Goal: Task Accomplishment & Management: Use online tool/utility

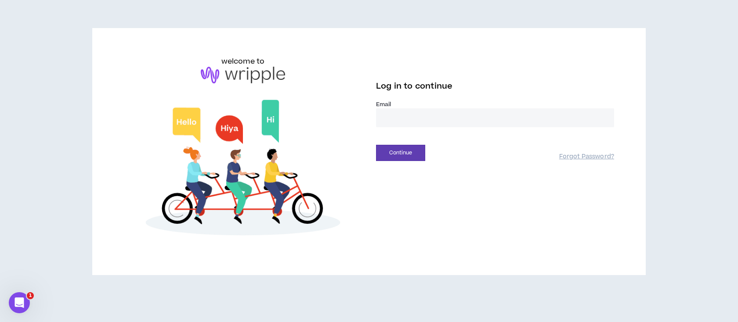
click at [402, 119] on input "email" at bounding box center [495, 117] width 238 height 19
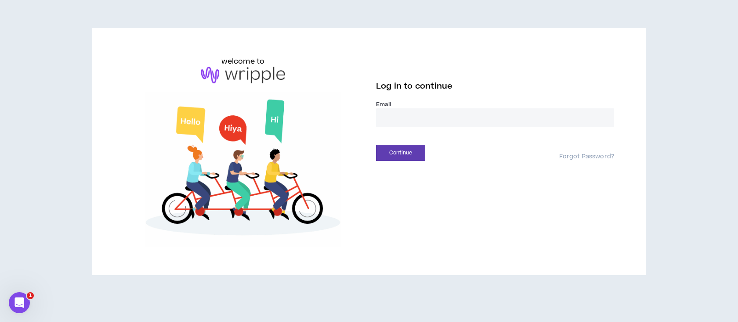
type input "**********"
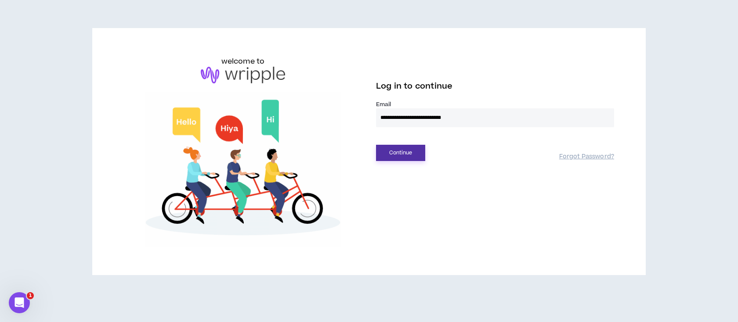
click at [412, 155] on button "Continue" at bounding box center [400, 153] width 49 height 16
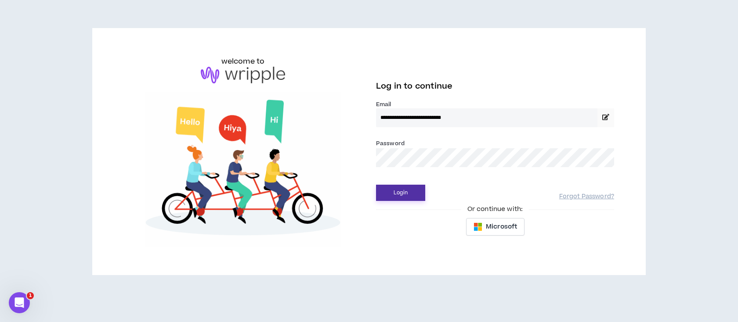
click at [403, 193] on button "Login" at bounding box center [400, 193] width 49 height 16
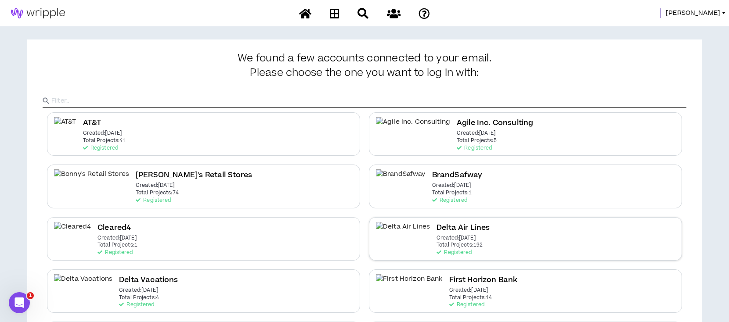
click at [436, 222] on h2 "Delta Air Lines" at bounding box center [462, 228] width 53 height 12
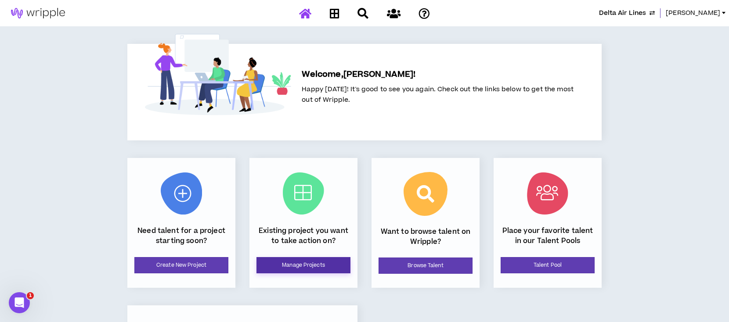
click at [296, 266] on link "Manage Projects" at bounding box center [303, 265] width 94 height 16
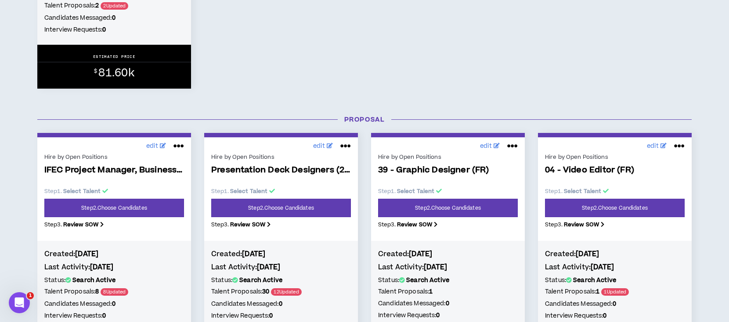
scroll to position [644, 0]
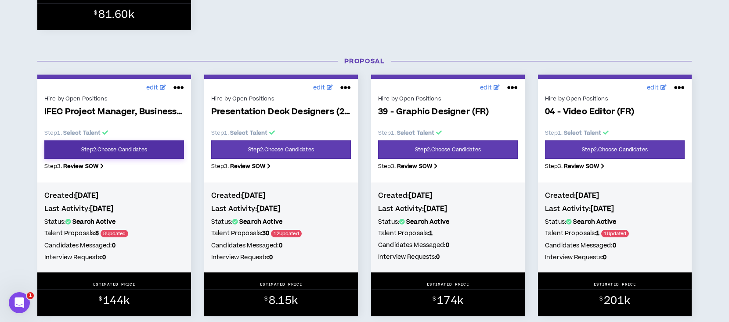
click at [126, 149] on link "Step 2 . Choose Candidates" at bounding box center [114, 150] width 140 height 18
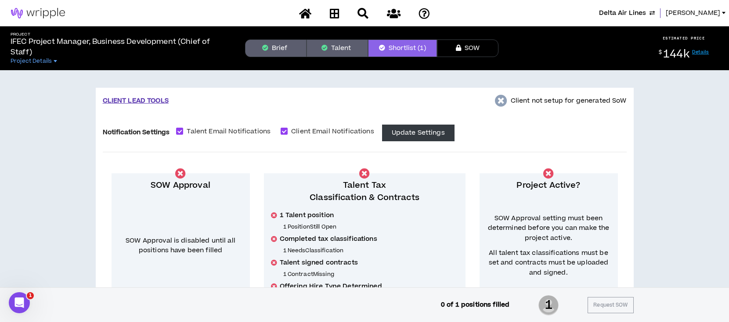
click at [346, 43] on button "Talent" at bounding box center [336, 49] width 61 height 18
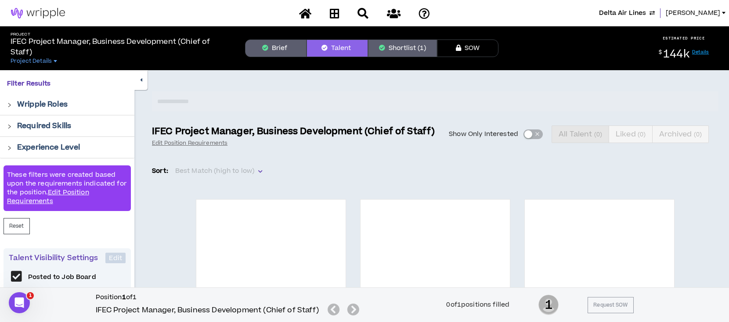
click at [528, 135] on div "Show Only Interested All Talent ( 0 ) Liked ( 0 ) Archived ( 0 )" at bounding box center [581, 135] width 273 height 18
click at [526, 133] on div "Show Only Interested All Talent ( 0 ) Liked ( 0 ) Archived ( 0 )" at bounding box center [581, 135] width 273 height 18
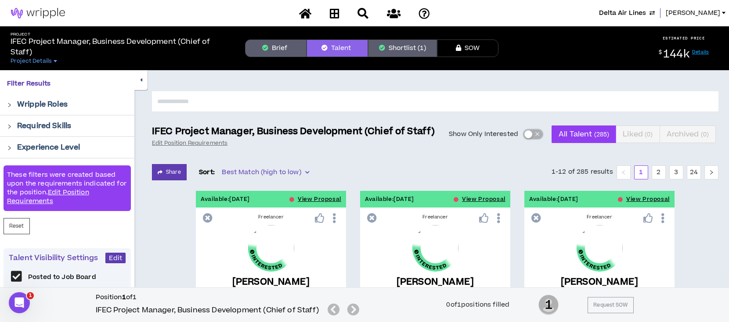
click at [526, 133] on div "button" at bounding box center [528, 134] width 8 height 8
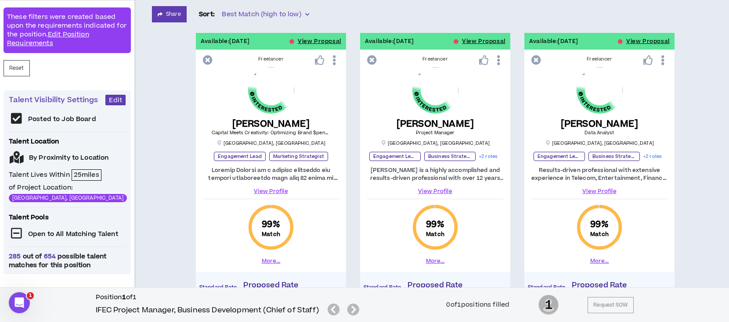
scroll to position [145, 0]
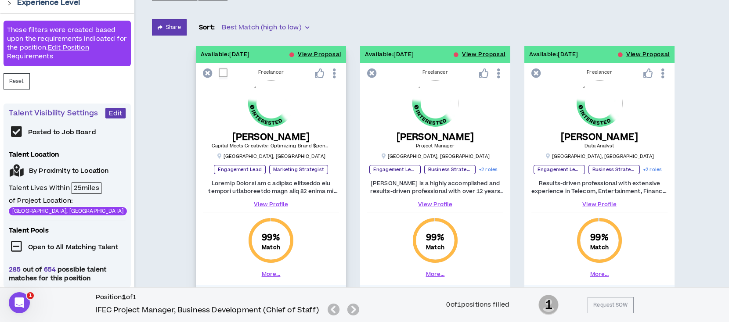
click at [266, 203] on link "View Profile" at bounding box center [271, 205] width 136 height 8
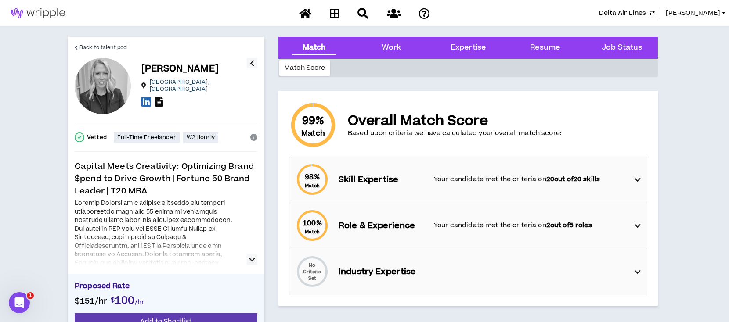
click at [158, 97] on icon at bounding box center [158, 102] width 7 height 10
click at [113, 48] on span "Back to talent pool" at bounding box center [103, 47] width 48 height 8
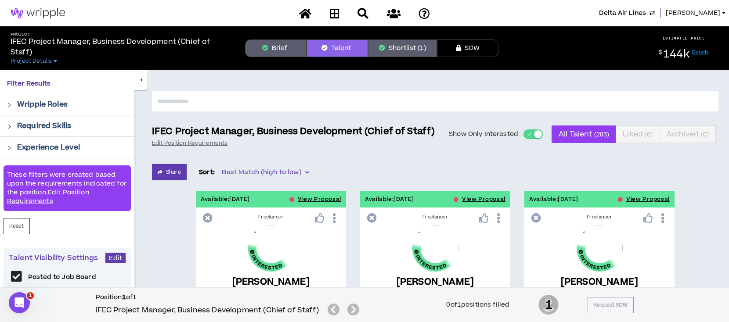
click at [264, 48] on icon "button" at bounding box center [265, 48] width 6 height 6
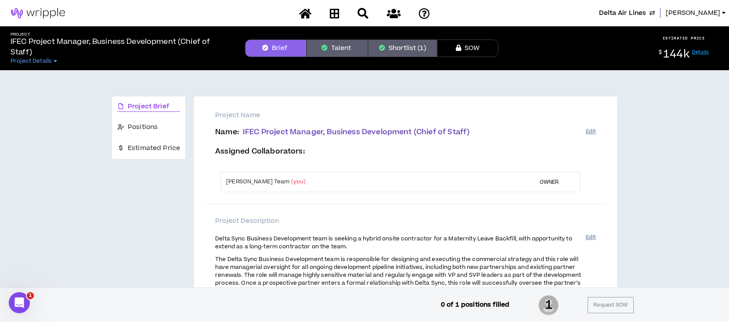
click at [345, 47] on button "Talent" at bounding box center [336, 49] width 61 height 18
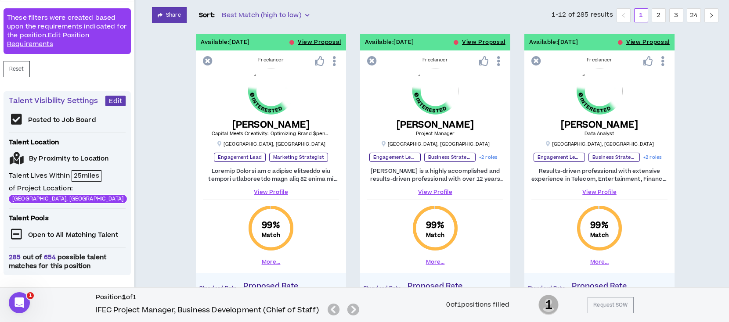
scroll to position [176, 0]
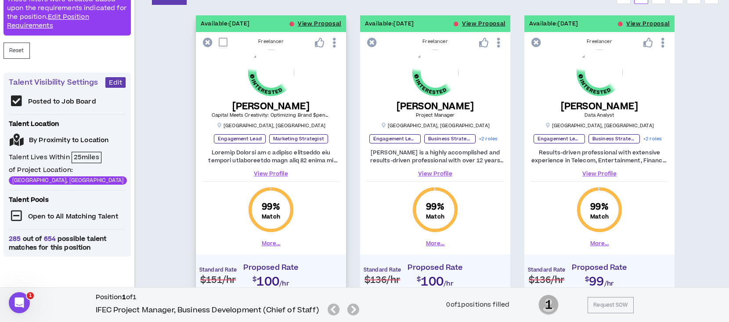
click at [278, 174] on link "View Profile" at bounding box center [271, 174] width 136 height 8
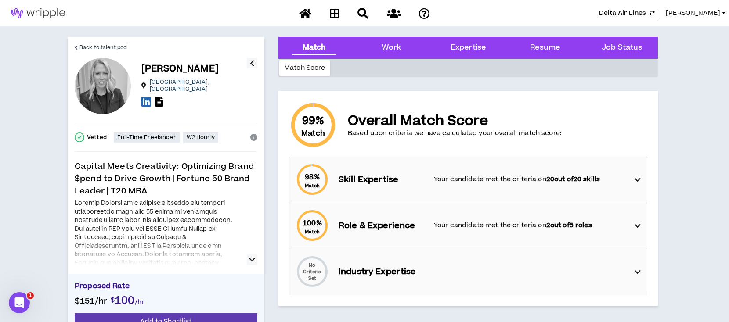
click at [251, 257] on icon "button" at bounding box center [252, 260] width 6 height 11
click at [158, 98] on icon at bounding box center [158, 102] width 7 height 10
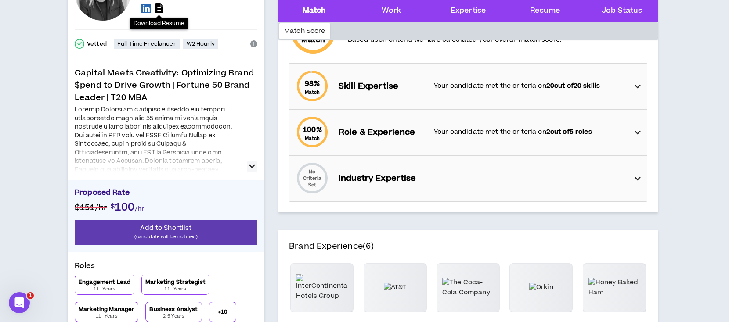
scroll to position [117, 0]
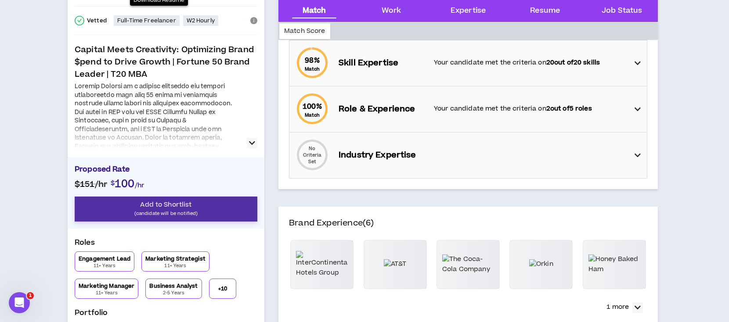
click at [191, 200] on span "Add to Shortlist" at bounding box center [165, 204] width 51 height 9
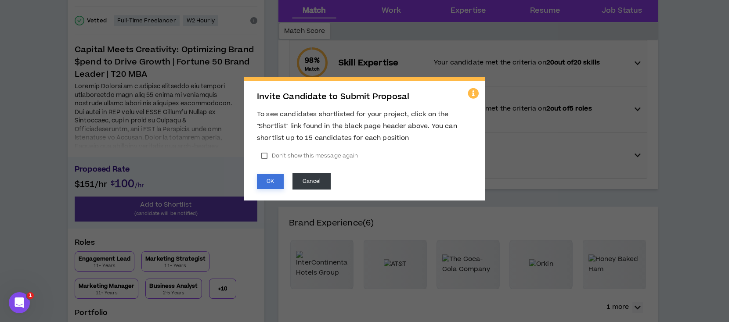
click at [274, 180] on button "OK" at bounding box center [270, 181] width 27 height 15
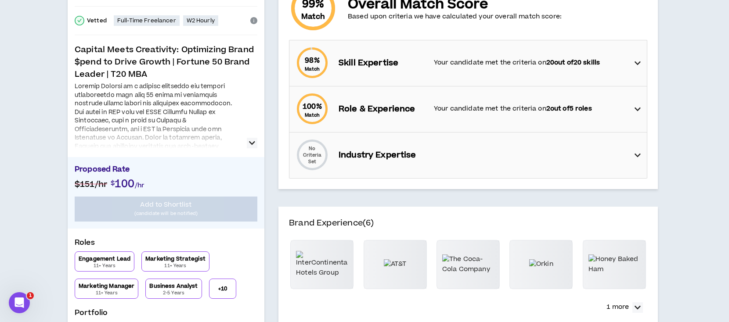
scroll to position [0, 0]
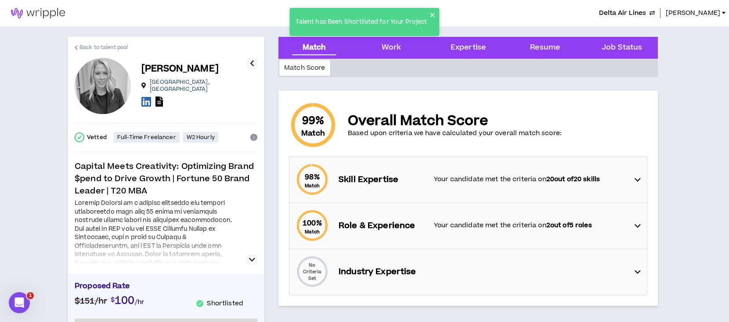
click at [115, 46] on span "Back to talent pool" at bounding box center [103, 47] width 48 height 8
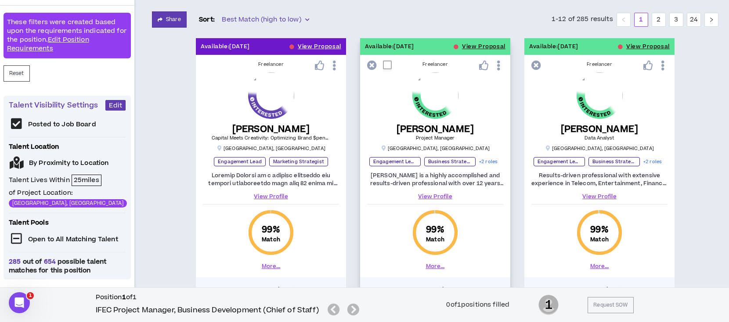
scroll to position [176, 0]
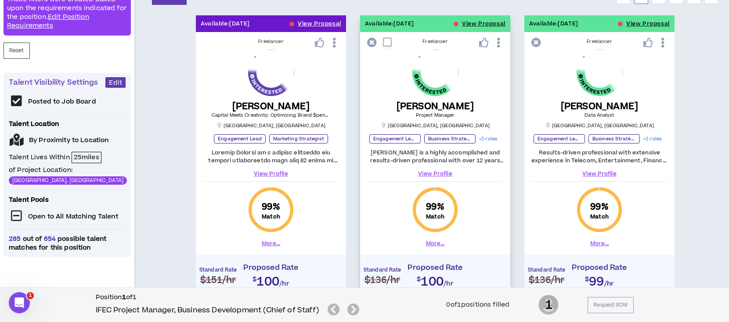
click at [436, 174] on link "View Profile" at bounding box center [435, 174] width 136 height 8
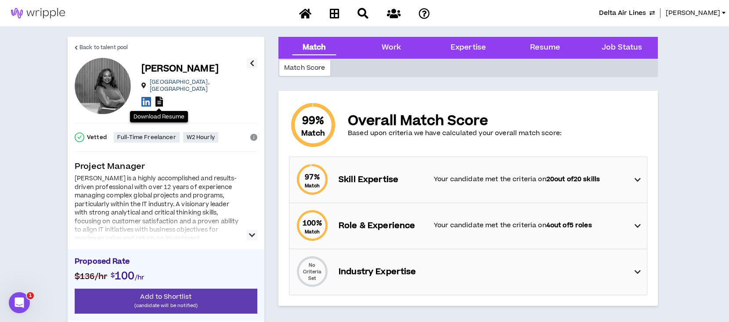
click at [160, 100] on icon at bounding box center [158, 102] width 7 height 10
click at [107, 46] on span "Back to talent pool" at bounding box center [103, 47] width 48 height 8
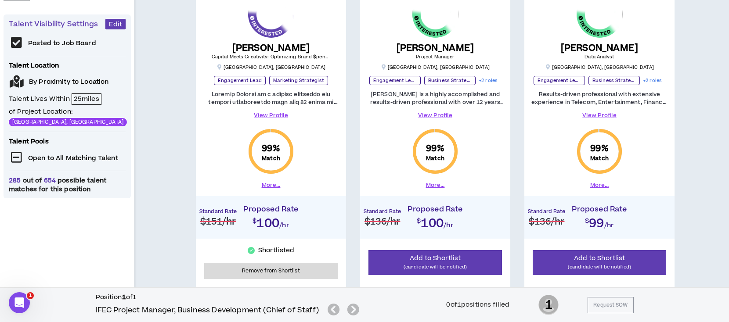
scroll to position [176, 0]
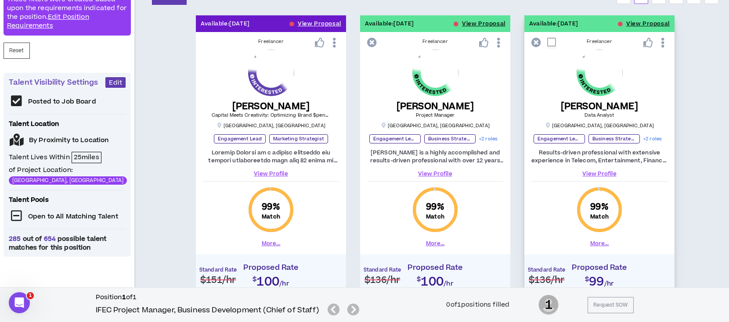
click at [587, 172] on link "View Profile" at bounding box center [599, 174] width 136 height 8
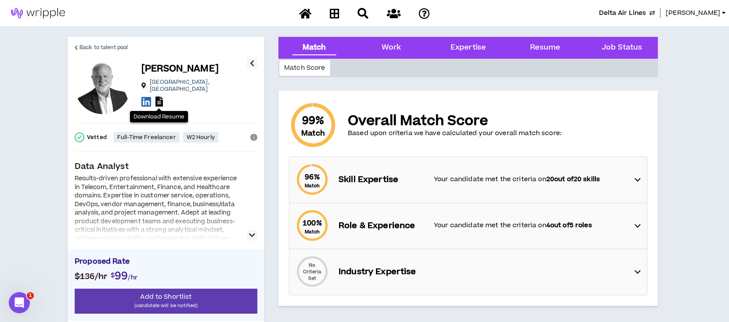
click at [160, 97] on icon at bounding box center [158, 102] width 7 height 10
click at [144, 164] on p "Data Analyst" at bounding box center [166, 167] width 183 height 12
click at [100, 47] on span "Back to talent pool" at bounding box center [103, 47] width 48 height 8
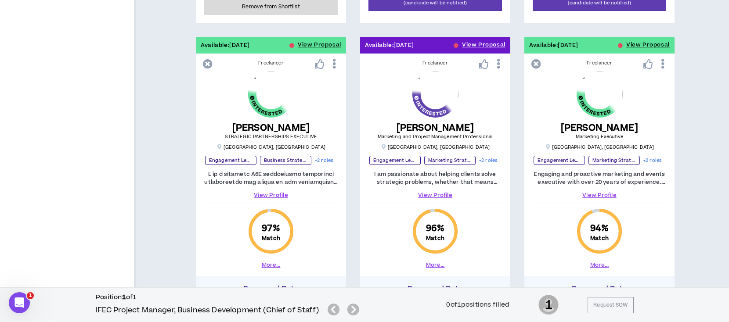
scroll to position [527, 0]
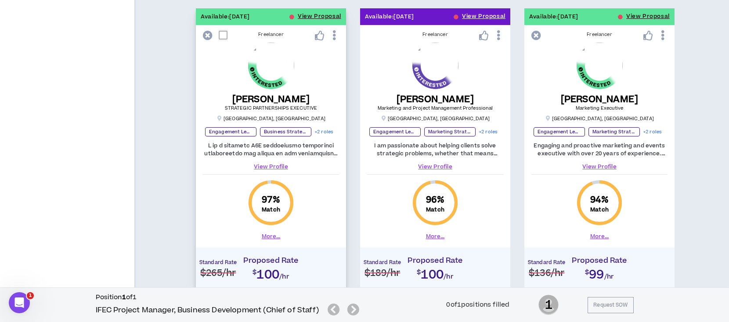
click at [283, 164] on link "View Profile" at bounding box center [271, 167] width 136 height 8
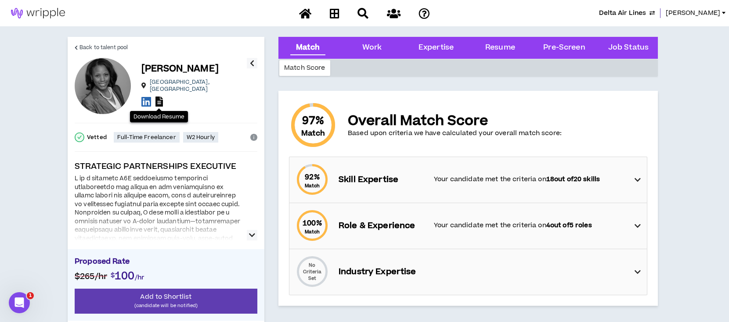
click at [158, 97] on icon at bounding box center [158, 102] width 7 height 10
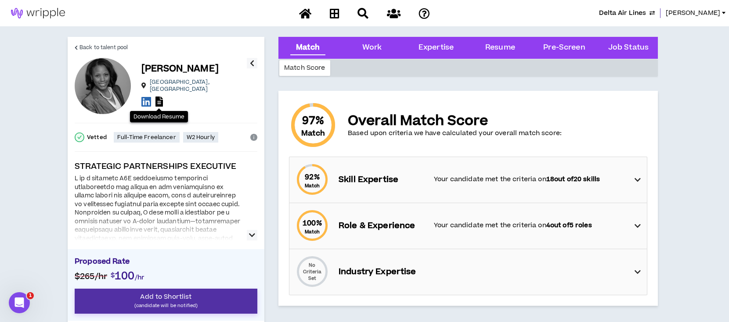
click at [146, 306] on p "(candidate will be notified)" at bounding box center [166, 306] width 183 height 8
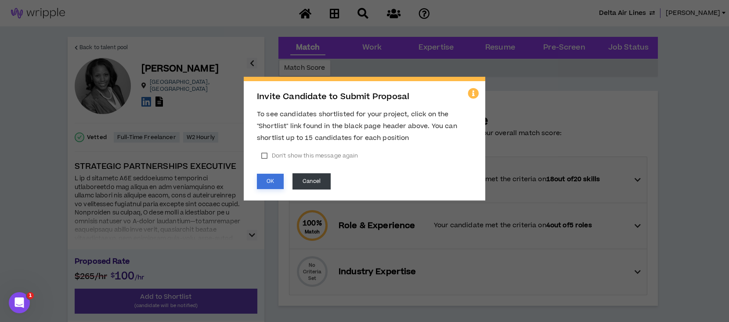
click at [272, 177] on button "OK" at bounding box center [270, 181] width 27 height 15
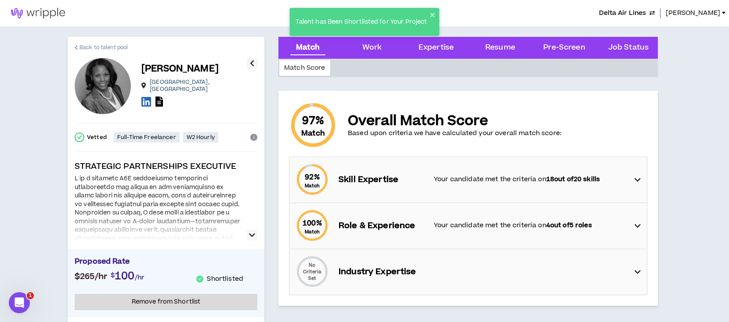
click at [114, 47] on span "Back to talent pool" at bounding box center [103, 47] width 48 height 8
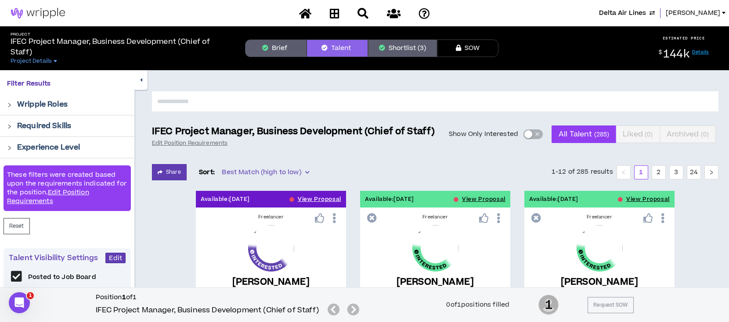
click at [532, 135] on div "button" at bounding box center [528, 134] width 8 height 8
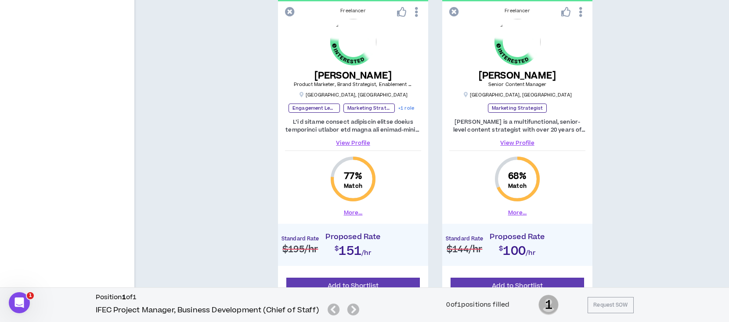
scroll to position [878, 0]
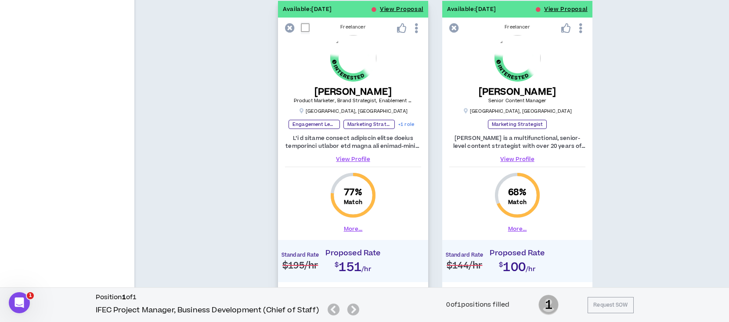
click at [341, 159] on link "View Profile" at bounding box center [353, 159] width 136 height 8
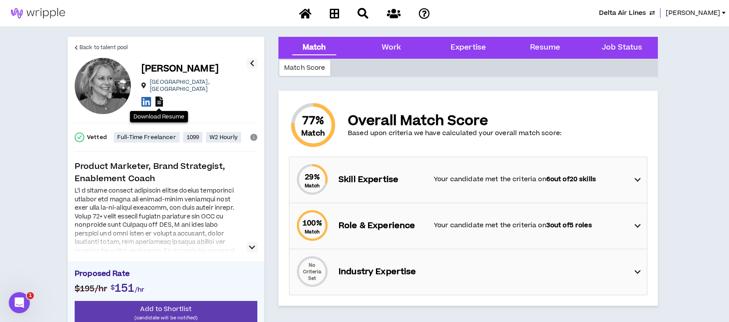
click at [160, 99] on icon at bounding box center [158, 102] width 7 height 10
click at [112, 48] on span "Back to talent pool" at bounding box center [103, 47] width 48 height 8
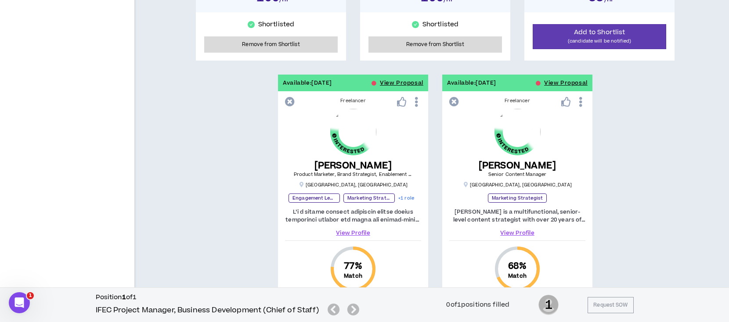
scroll to position [789, 0]
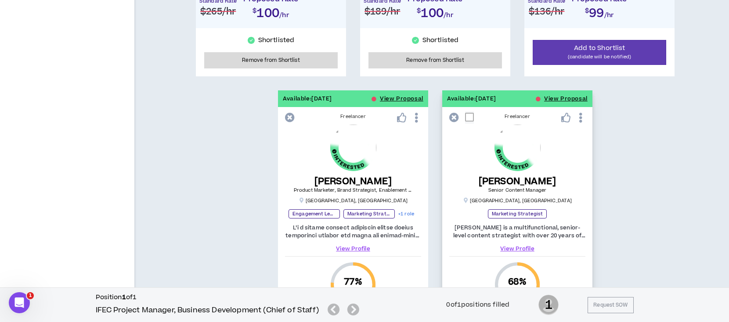
click at [529, 246] on link "View Profile" at bounding box center [517, 249] width 136 height 8
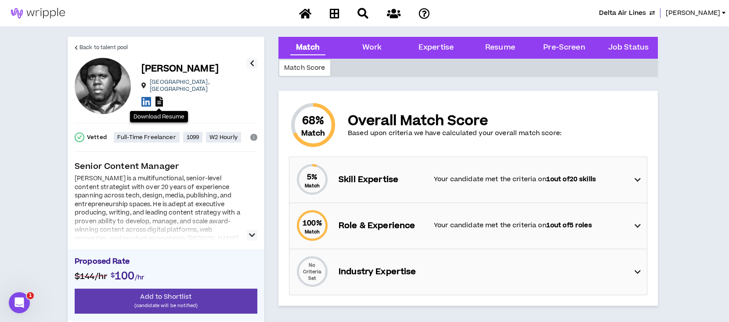
click at [158, 100] on icon at bounding box center [158, 102] width 7 height 10
click at [96, 47] on span "Back to talent pool" at bounding box center [103, 47] width 48 height 8
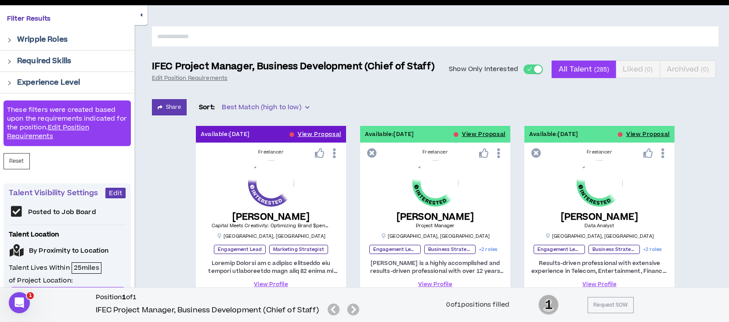
scroll to position [5, 0]
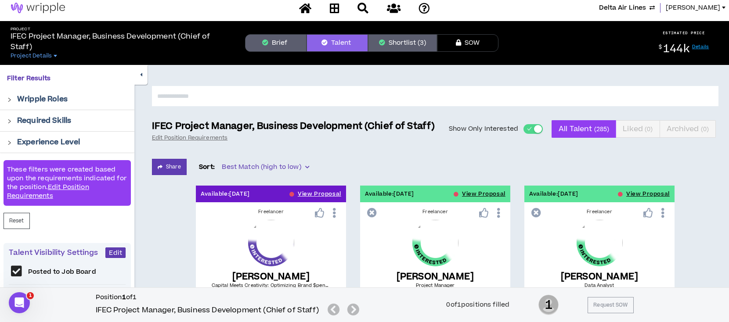
click at [535, 130] on div "button" at bounding box center [538, 129] width 8 height 8
click at [428, 97] on input "text" at bounding box center [435, 96] width 566 height 20
type input "******"
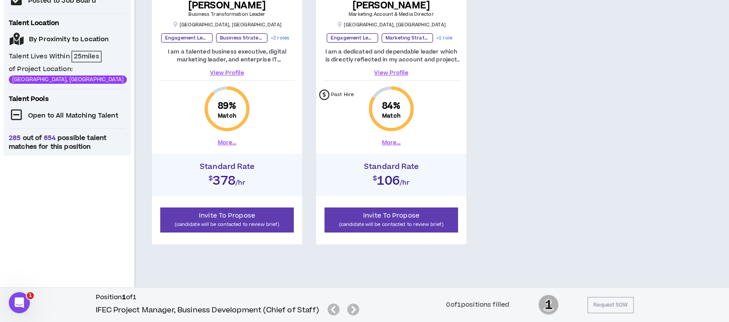
scroll to position [277, 0]
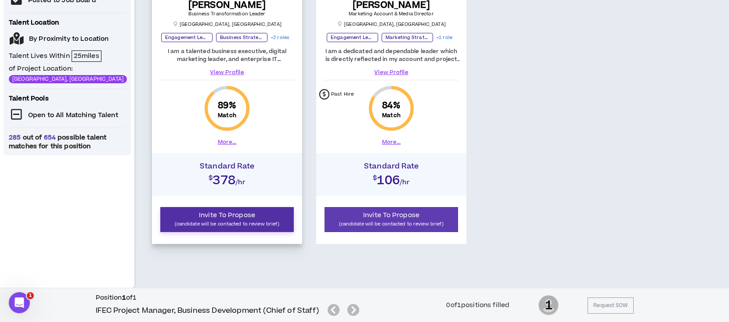
click at [222, 222] on p "(candidate will be contacted to review brief)" at bounding box center [227, 224] width 122 height 8
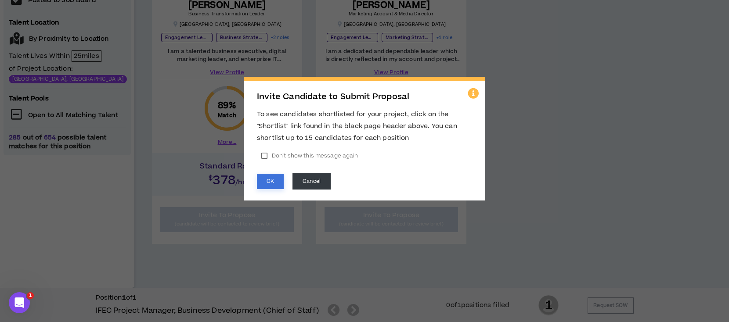
click at [276, 184] on button "OK" at bounding box center [270, 181] width 27 height 15
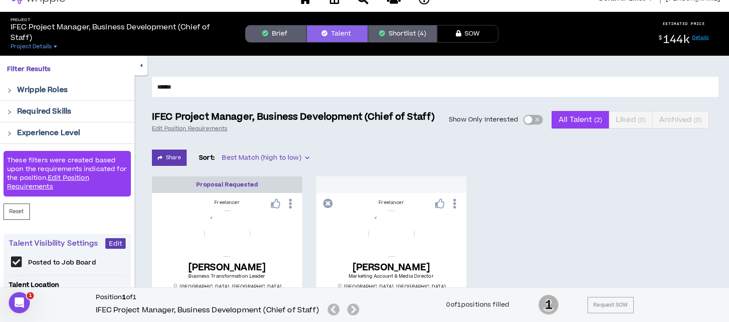
scroll to position [0, 0]
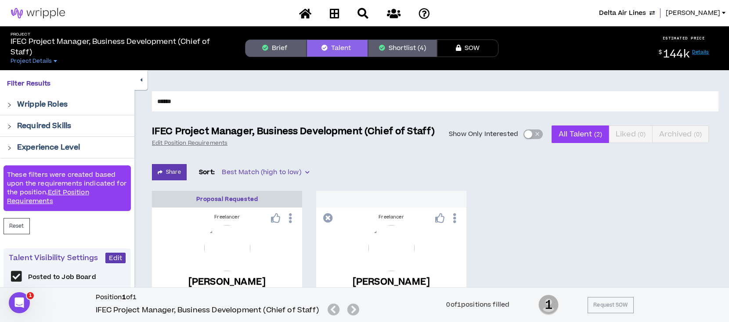
click at [200, 101] on input "******" at bounding box center [435, 101] width 566 height 20
drag, startPoint x: 198, startPoint y: 104, endPoint x: 141, endPoint y: 102, distance: 57.5
click at [143, 102] on div "****** IFEC Project Manager, Business Development (Chief of Staff) Edit Positio…" at bounding box center [431, 317] width 595 height 495
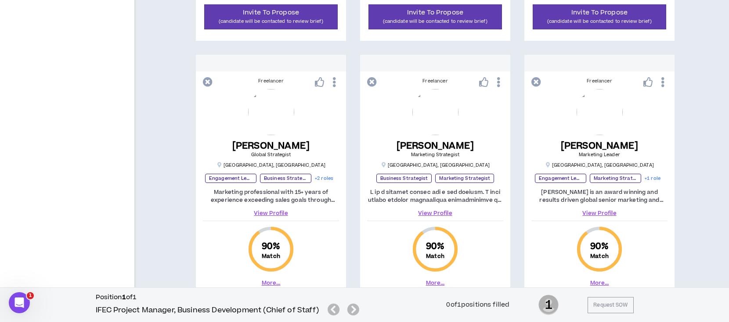
scroll to position [1171, 0]
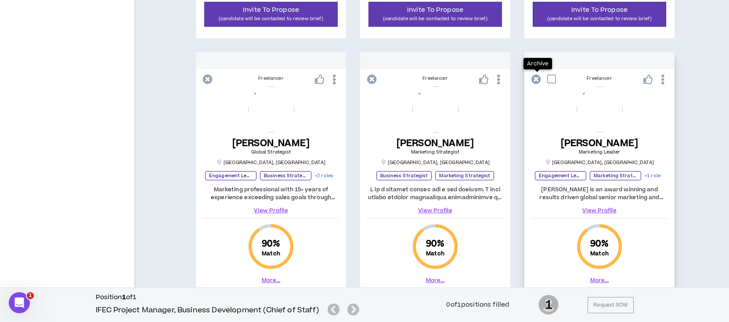
click at [535, 77] on icon at bounding box center [536, 80] width 10 height 10
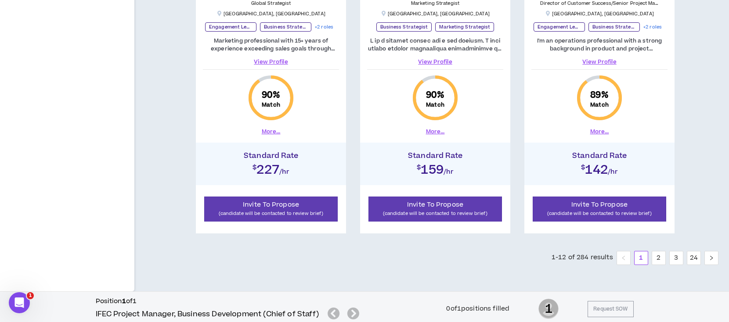
scroll to position [1322, 0]
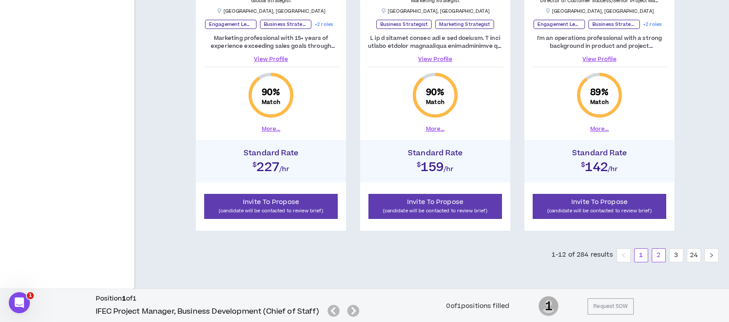
click at [657, 255] on link "2" at bounding box center [658, 255] width 13 height 13
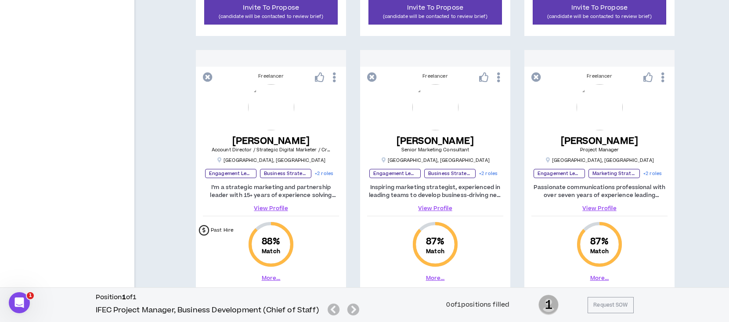
scroll to position [819, 0]
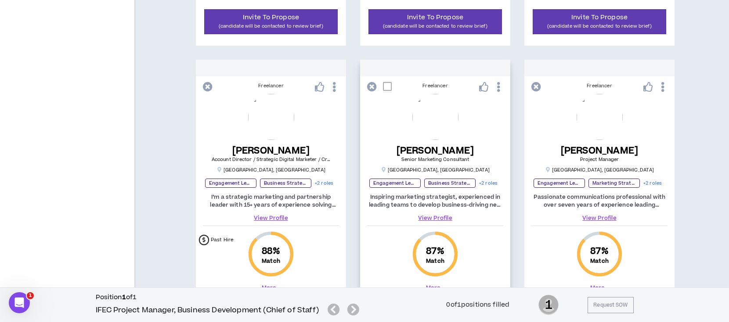
click at [443, 216] on link "View Profile" at bounding box center [435, 218] width 136 height 8
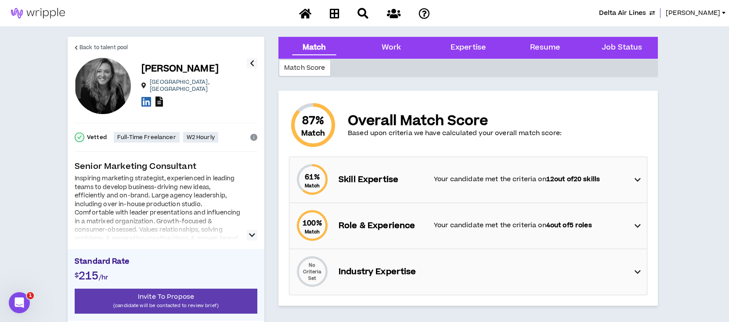
click at [162, 98] on icon at bounding box center [158, 102] width 7 height 10
click at [108, 49] on span "Back to talent pool" at bounding box center [103, 47] width 48 height 8
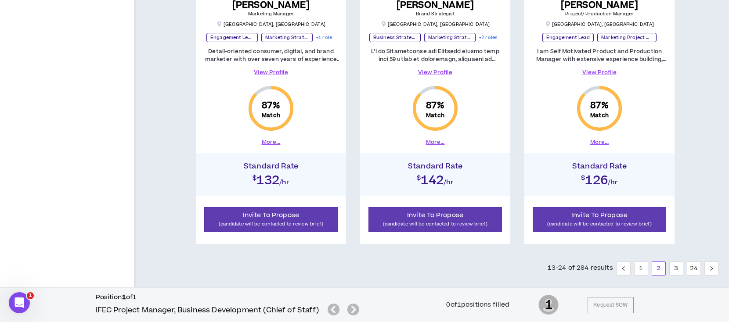
scroll to position [1322, 0]
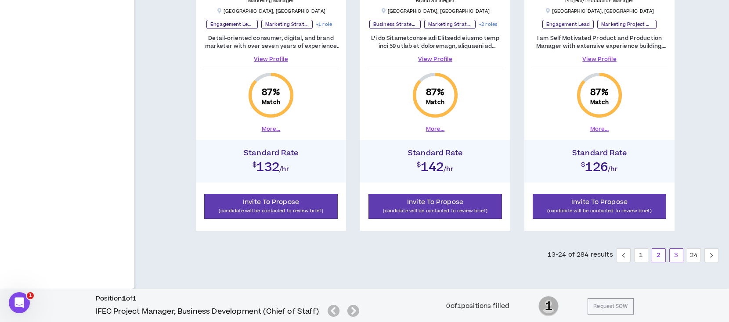
click at [678, 256] on link "3" at bounding box center [676, 255] width 13 height 13
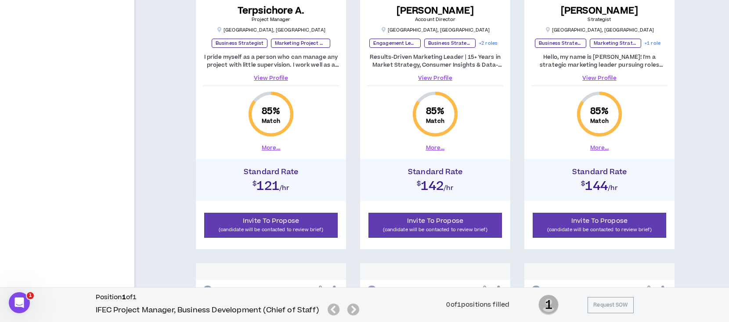
scroll to position [644, 0]
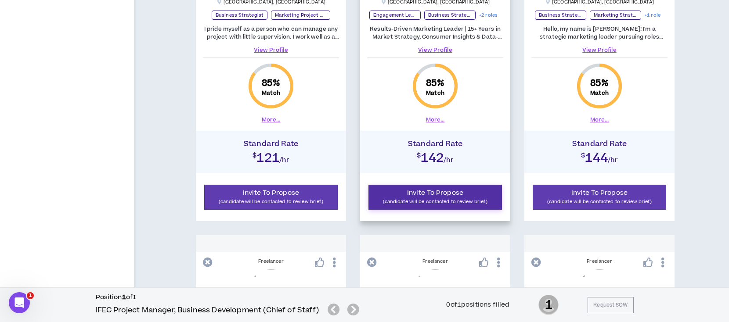
click at [476, 198] on p "(candidate will be contacted to review brief)" at bounding box center [435, 202] width 122 height 8
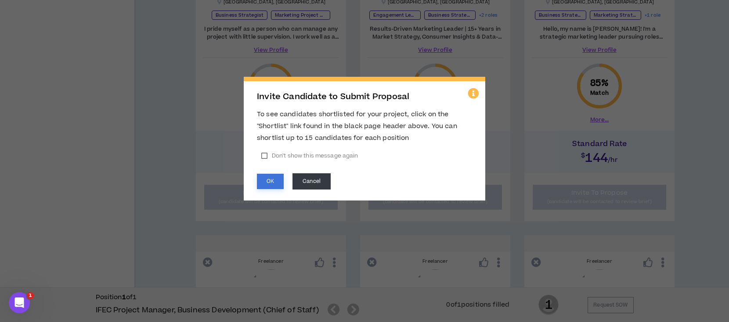
click at [263, 178] on button "OK" at bounding box center [270, 181] width 27 height 15
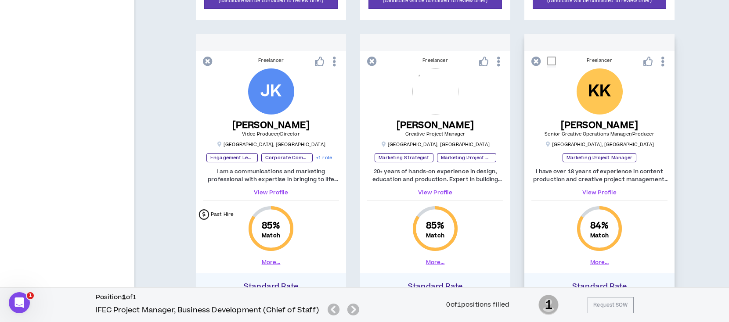
scroll to position [1171, 0]
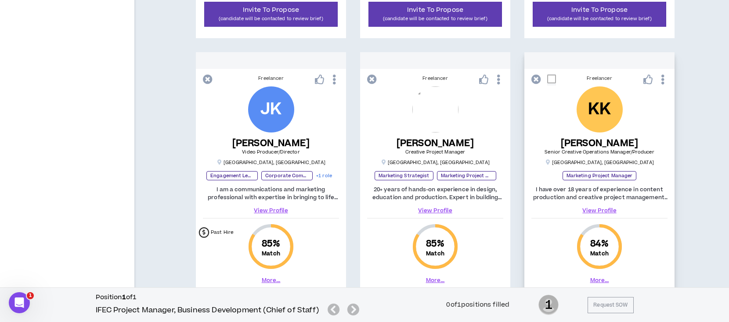
click at [615, 209] on link "View Profile" at bounding box center [599, 211] width 136 height 8
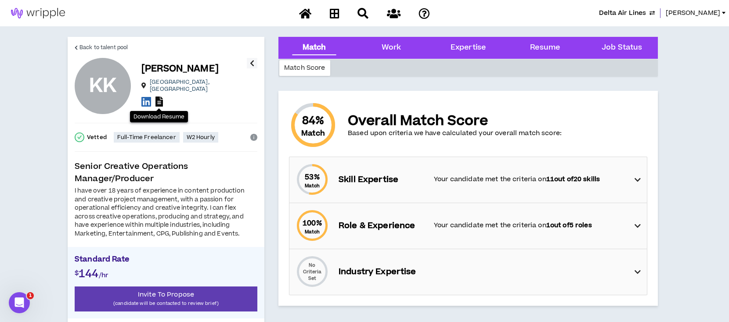
click at [160, 98] on icon at bounding box center [158, 102] width 7 height 10
click at [109, 44] on span "Back to talent pool" at bounding box center [103, 47] width 48 height 8
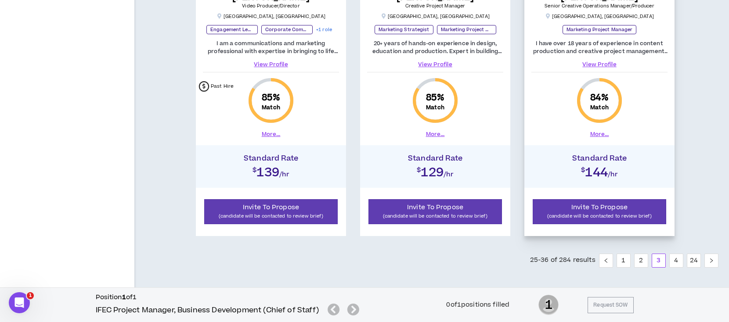
scroll to position [1322, 0]
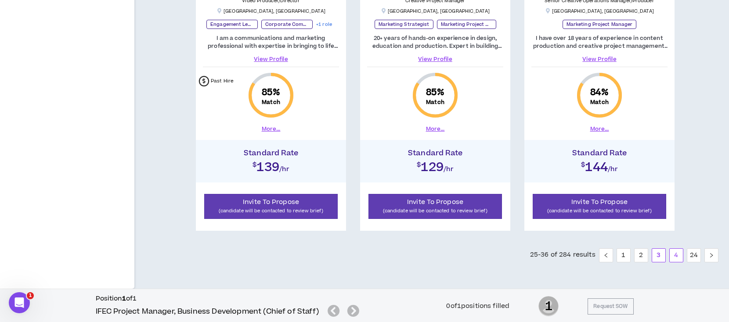
click at [675, 253] on link "4" at bounding box center [676, 255] width 13 height 13
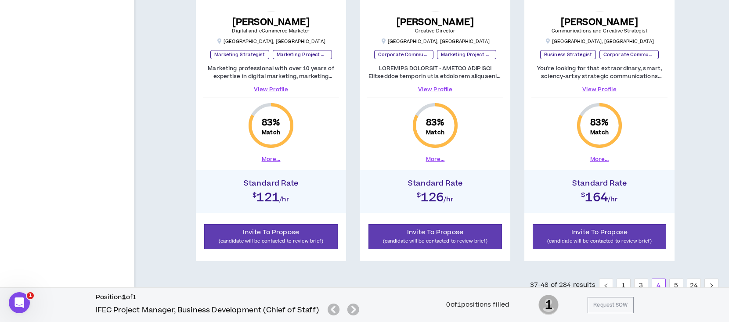
scroll to position [1322, 0]
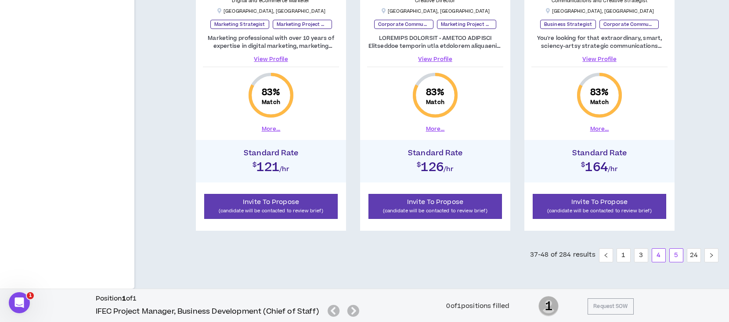
click at [678, 256] on link "5" at bounding box center [676, 255] width 13 height 13
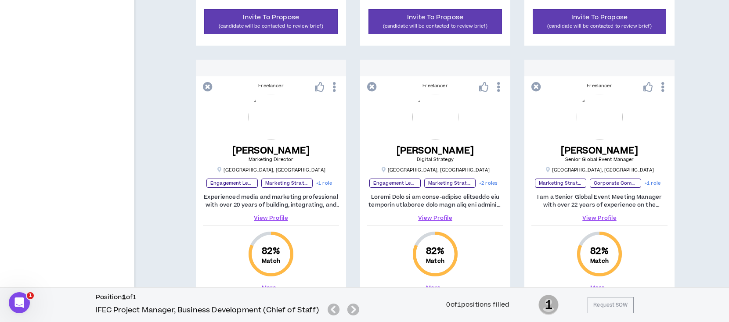
scroll to position [878, 0]
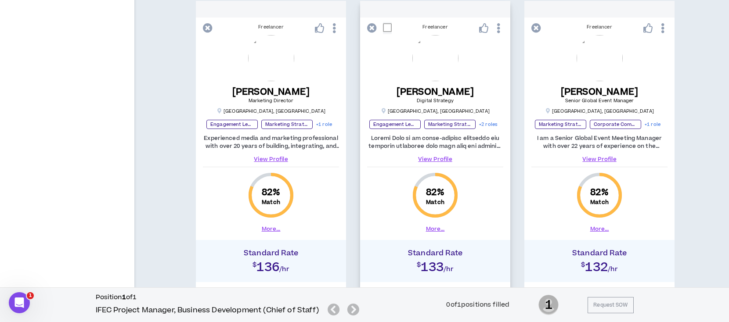
click at [446, 159] on link "View Profile" at bounding box center [435, 159] width 136 height 8
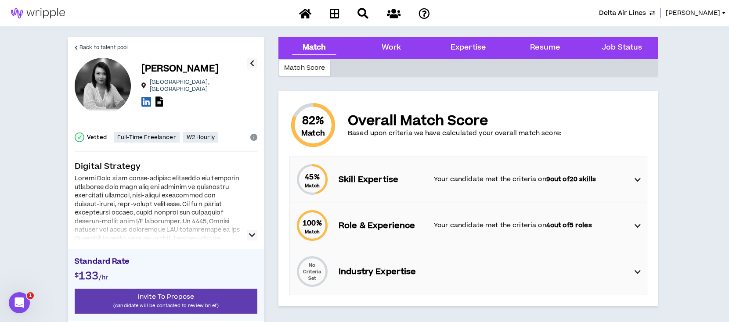
click at [635, 178] on icon at bounding box center [637, 180] width 6 height 11
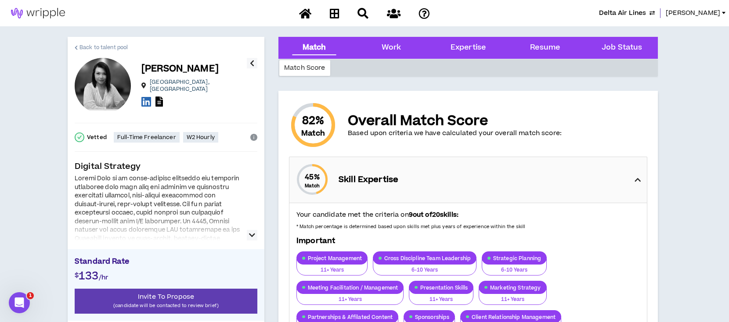
click at [111, 46] on span "Back to talent pool" at bounding box center [103, 47] width 48 height 8
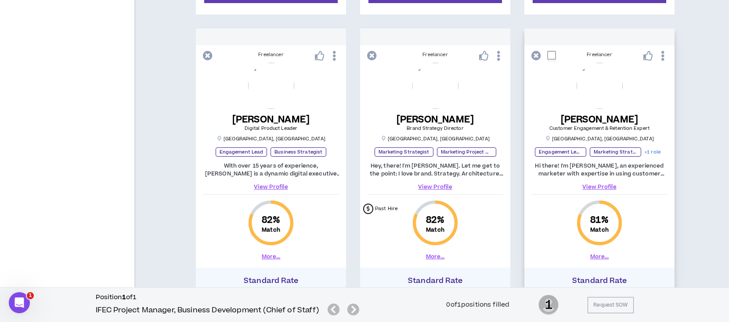
scroll to position [1205, 0]
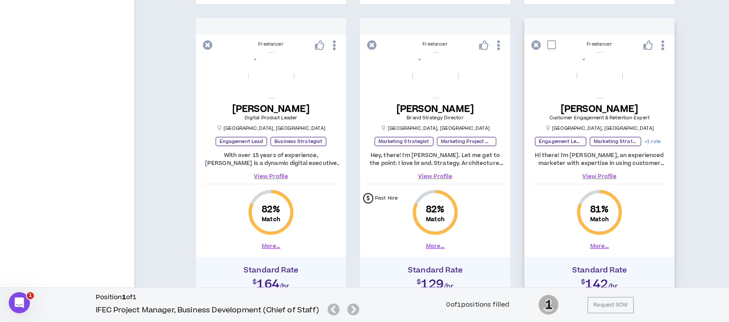
click at [606, 173] on link "View Profile" at bounding box center [599, 177] width 136 height 8
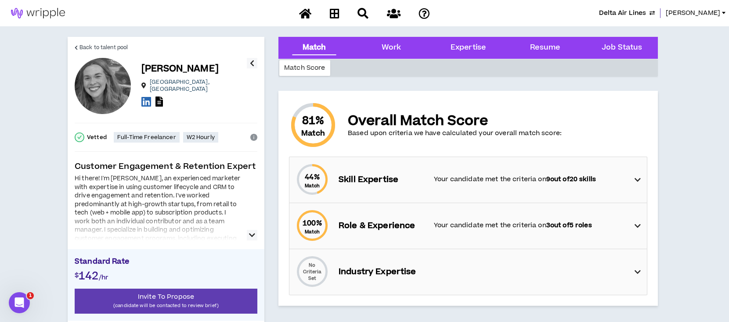
click at [639, 179] on icon at bounding box center [637, 180] width 6 height 11
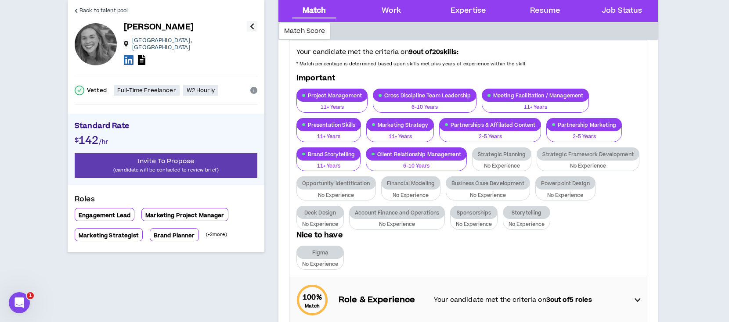
scroll to position [176, 0]
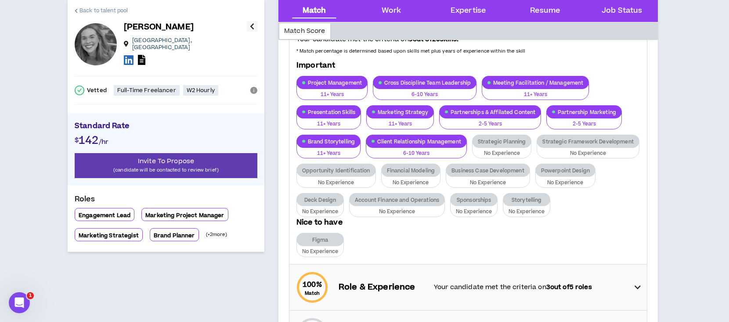
click at [93, 10] on span "Back to talent pool" at bounding box center [103, 11] width 48 height 8
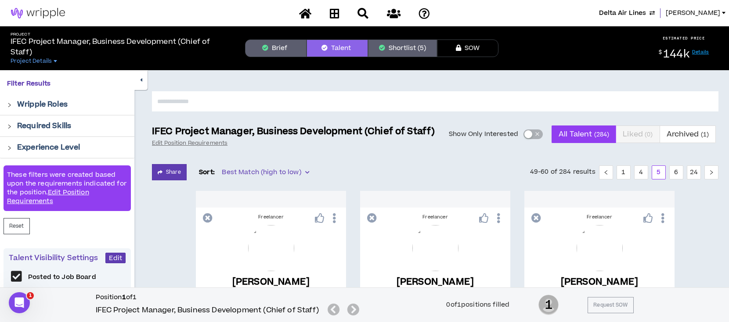
click at [403, 50] on button "Shortlist (5)" at bounding box center [402, 49] width 69 height 18
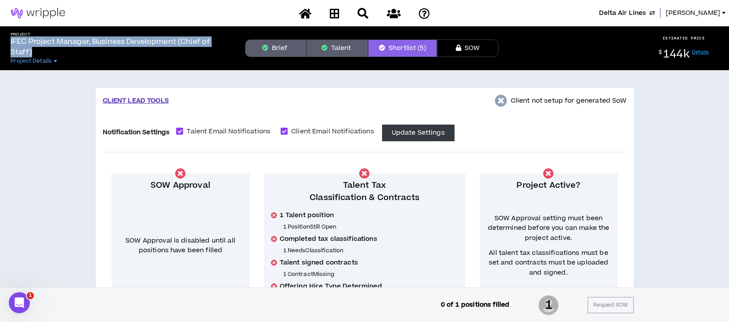
drag, startPoint x: 31, startPoint y: 50, endPoint x: 11, endPoint y: 40, distance: 22.6
click at [11, 40] on p "IFEC Project Manager, Business Development (Chief of Staff)" at bounding box center [121, 46] width 220 height 21
copy p "IFEC Project Manager, Business Development (Chief of Staff)"
click at [269, 51] on button "Brief" at bounding box center [275, 49] width 61 height 18
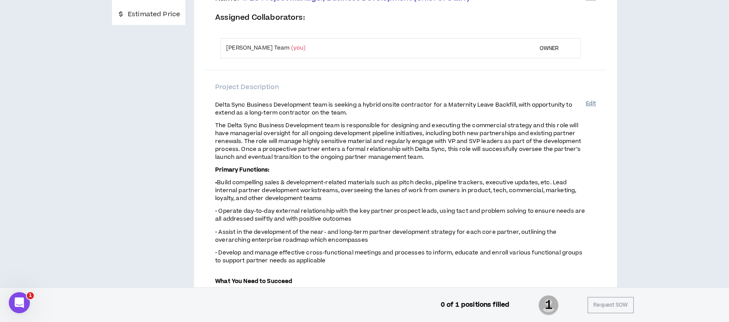
scroll to position [117, 0]
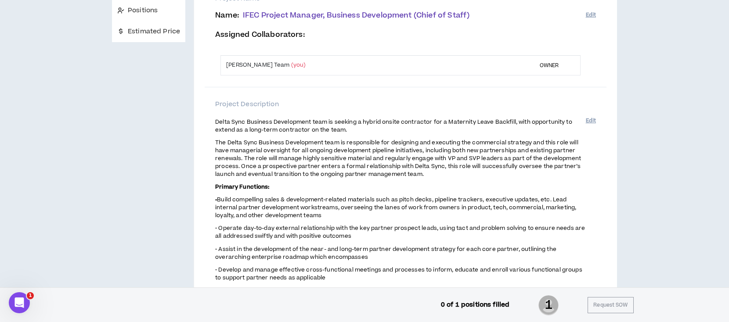
click at [243, 152] on span "The Delta Sync Business Development team is responsible for designing and execu…" at bounding box center [398, 159] width 366 height 40
drag, startPoint x: 216, startPoint y: 143, endPoint x: 284, endPoint y: 154, distance: 68.1
click at [284, 154] on span "The Delta Sync Business Development team is responsible for designing and execu…" at bounding box center [398, 159] width 366 height 40
drag, startPoint x: 284, startPoint y: 154, endPoint x: 237, endPoint y: 157, distance: 47.1
click at [237, 157] on span "The Delta Sync Business Development team is responsible for designing and execu…" at bounding box center [398, 159] width 366 height 40
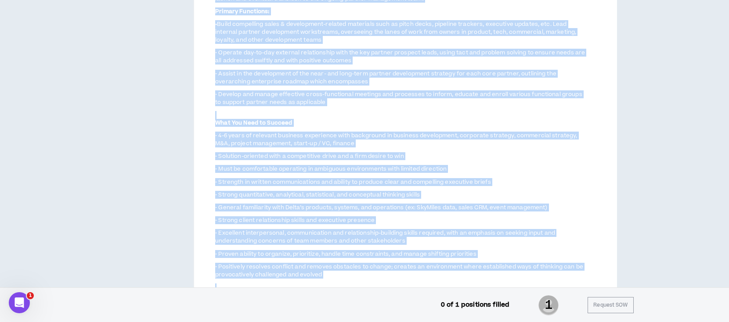
scroll to position [351, 0]
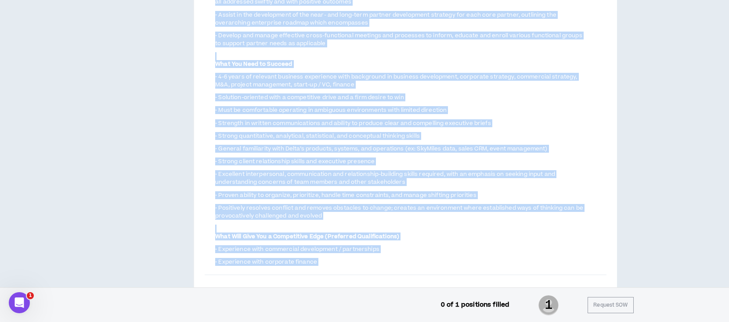
drag, startPoint x: 215, startPoint y: 142, endPoint x: 317, endPoint y: 276, distance: 168.3
click at [317, 276] on div "Project Name Name : IFEC Project Manager, Business Development (Chief of Staff)…" at bounding box center [406, 128] width 402 height 738
drag, startPoint x: 317, startPoint y: 276, endPoint x: 257, endPoint y: 141, distance: 147.3
copy div "Lor Ipsum Dolo Sitametc Adipiscinge sedd ei temporincid utl etdolorem ali enima…"
click at [353, 123] on span "• Strength in written communications and ability to produce clear and compellin…" at bounding box center [353, 123] width 276 height 8
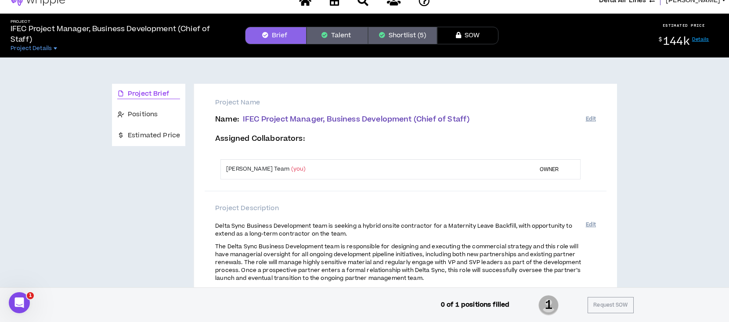
scroll to position [0, 0]
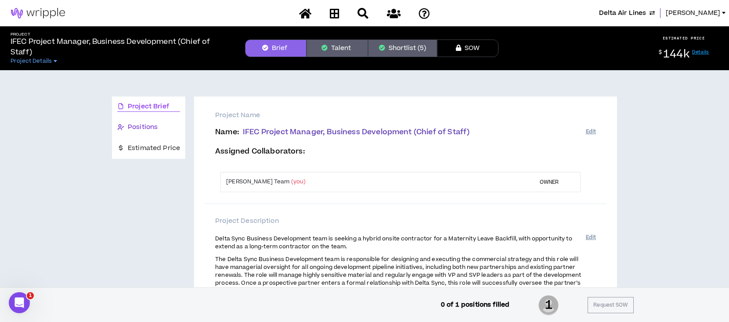
click at [130, 129] on span "Positions" at bounding box center [143, 128] width 30 height 10
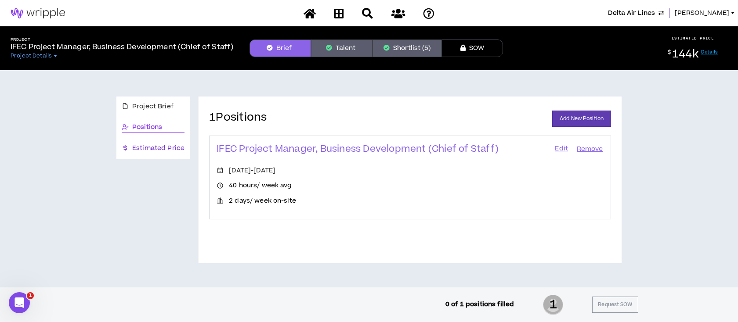
click at [149, 149] on span "Estimated Price" at bounding box center [158, 149] width 52 height 10
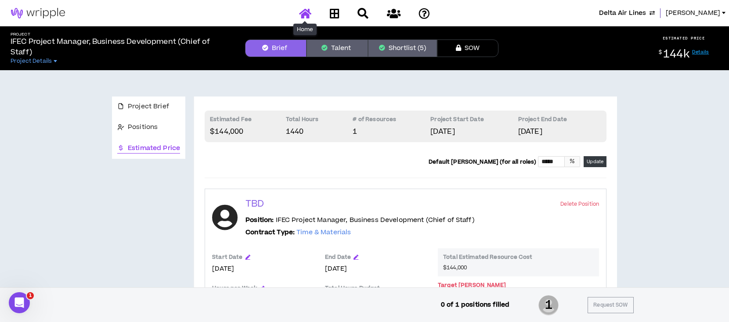
click at [302, 11] on icon at bounding box center [305, 13] width 12 height 11
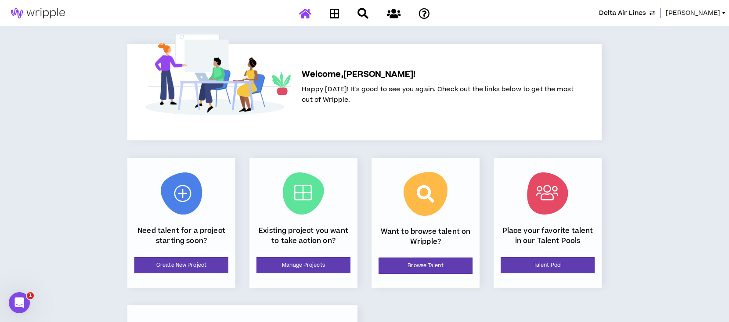
click at [690, 14] on span "[PERSON_NAME]" at bounding box center [693, 13] width 54 height 10
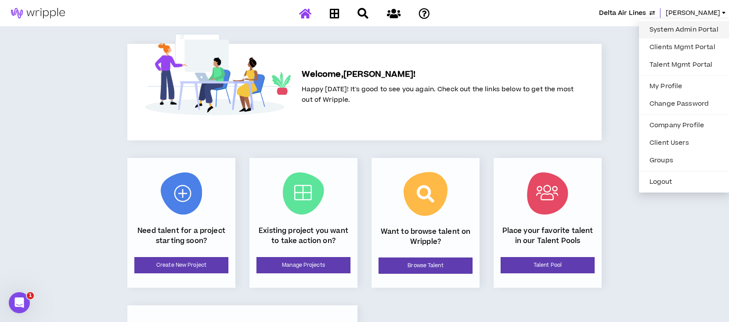
click at [685, 29] on link "System Admin Portal" at bounding box center [683, 29] width 79 height 13
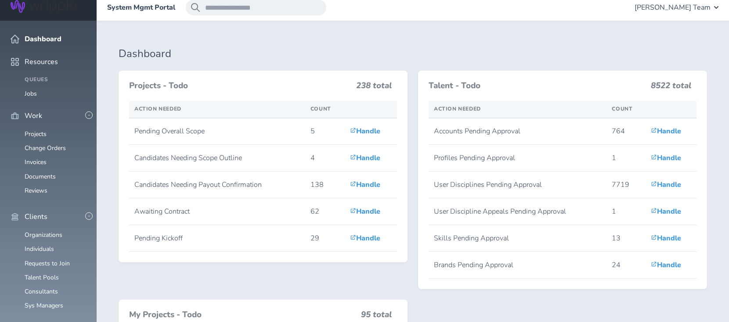
scroll to position [234, 0]
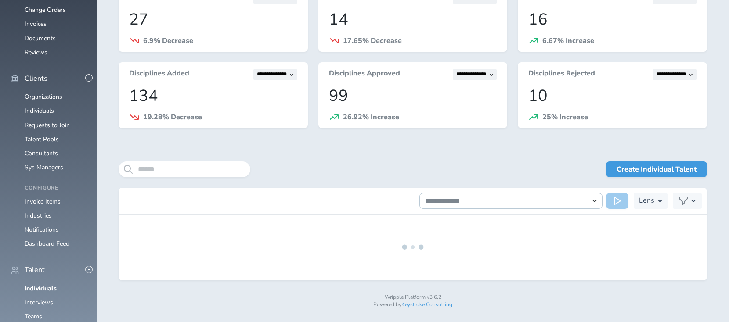
scroll to position [146, 0]
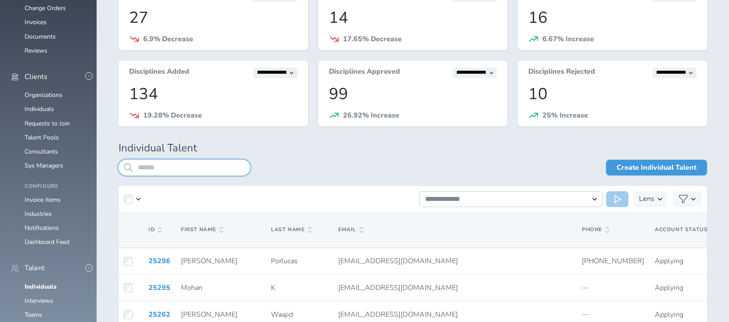
click at [175, 169] on input "search" at bounding box center [185, 168] width 132 height 16
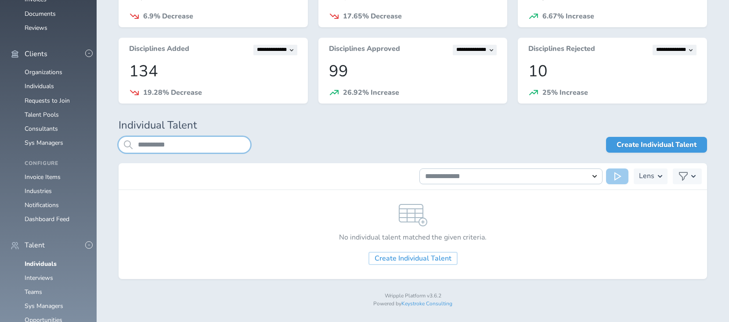
scroll to position [169, 0]
type input "**********"
click at [45, 260] on link "Individuals" at bounding box center [41, 264] width 32 height 8
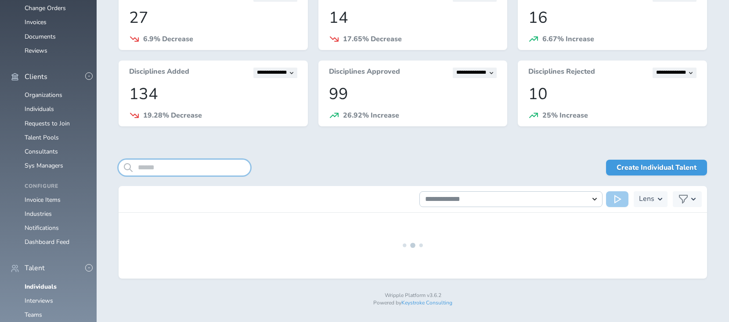
click at [183, 166] on input "search" at bounding box center [185, 168] width 132 height 16
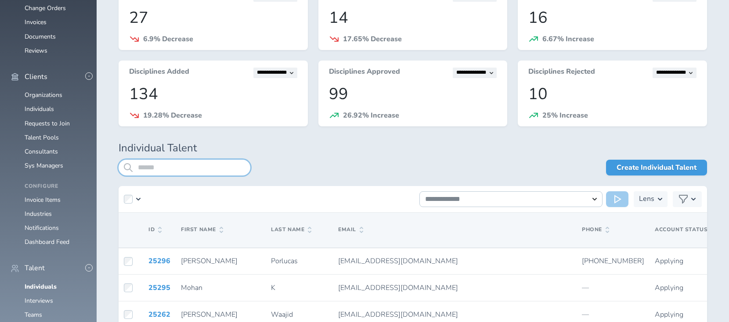
click at [202, 163] on input "search" at bounding box center [185, 168] width 132 height 16
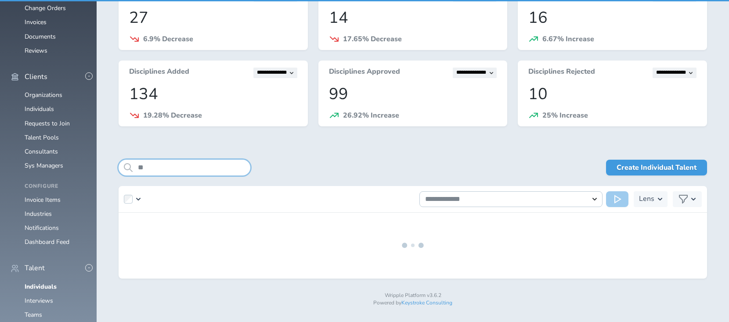
type input "*"
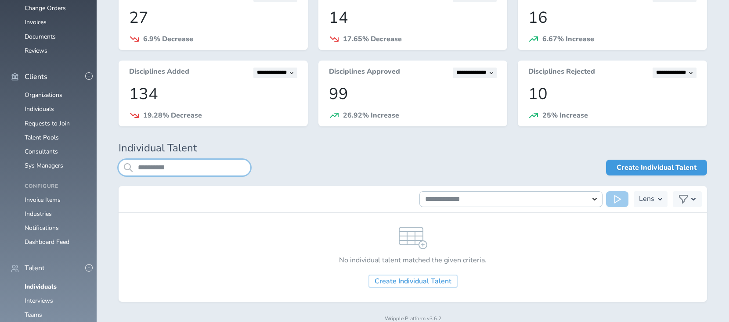
drag, startPoint x: 191, startPoint y: 169, endPoint x: 110, endPoint y: 170, distance: 81.7
click at [110, 170] on div "**********" at bounding box center [413, 117] width 632 height 472
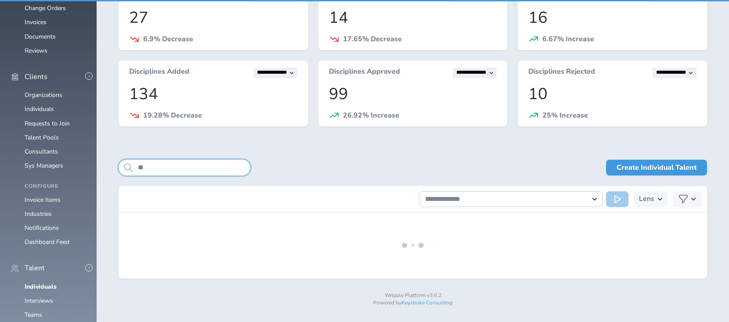
type input "*"
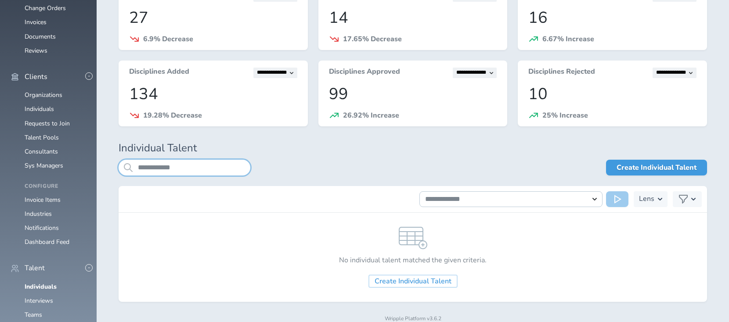
type input "**********"
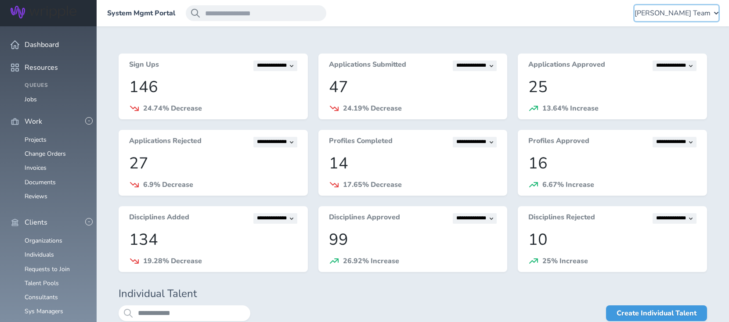
click at [675, 13] on span "[PERSON_NAME] Team" at bounding box center [672, 13] width 76 height 8
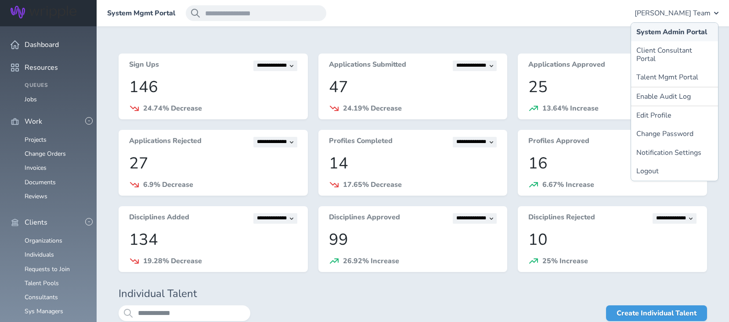
click at [667, 32] on link "System Admin Portal" at bounding box center [674, 32] width 87 height 18
